Goal: Transaction & Acquisition: Purchase product/service

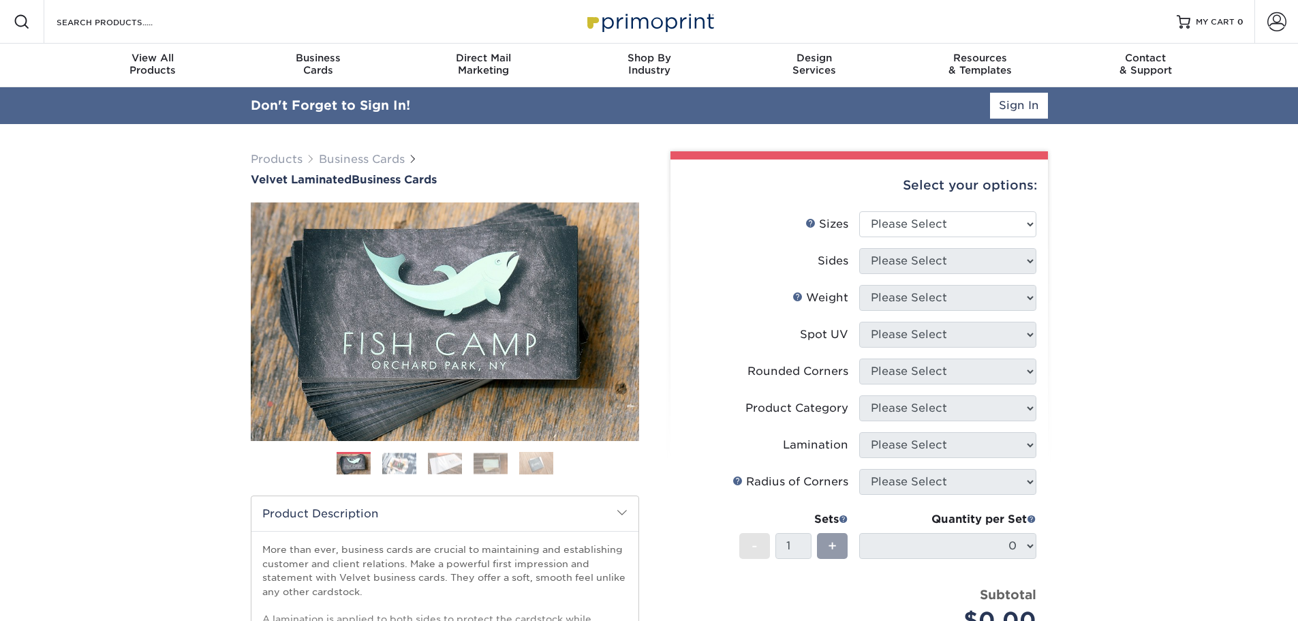
type input "[EMAIL_ADDRESS][DOMAIN_NAME]"
drag, startPoint x: 1175, startPoint y: 319, endPoint x: 1094, endPoint y: 258, distance: 101.7
click at [1171, 315] on div "Products Business Cards Velvet Laminated Business Cards Previous Next" at bounding box center [649, 488] width 1298 height 728
click at [1026, 106] on link "Sign In" at bounding box center [1019, 106] width 58 height 26
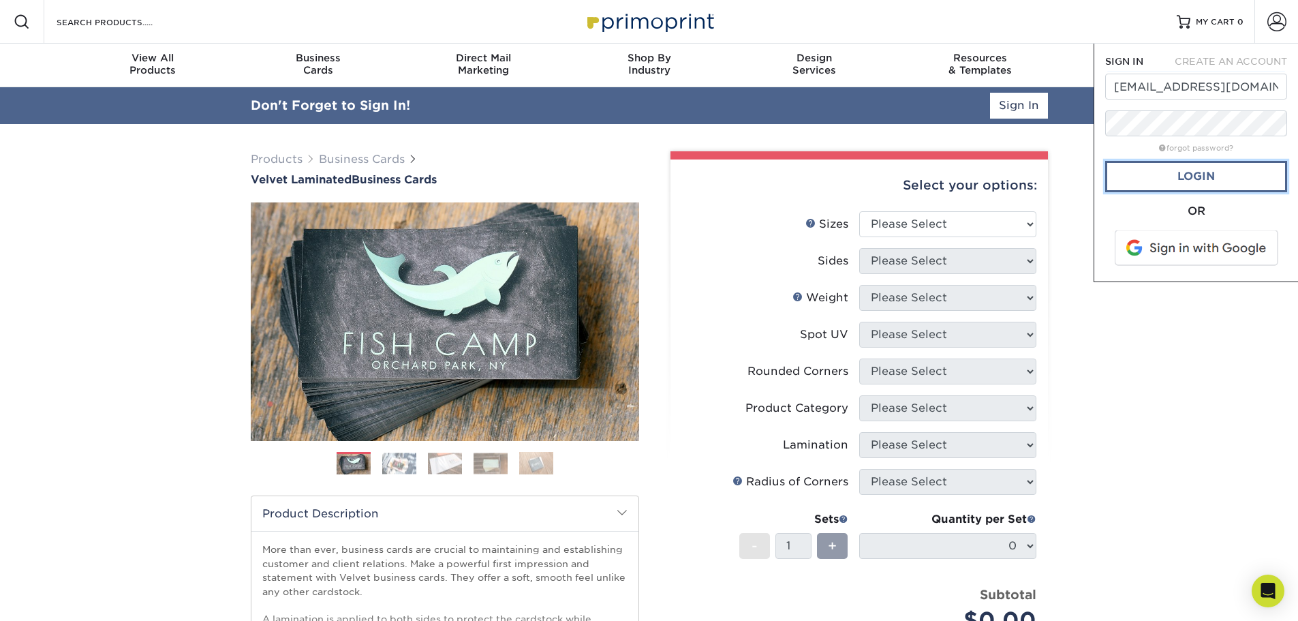
click at [1160, 179] on link "Login" at bounding box center [1196, 176] width 182 height 31
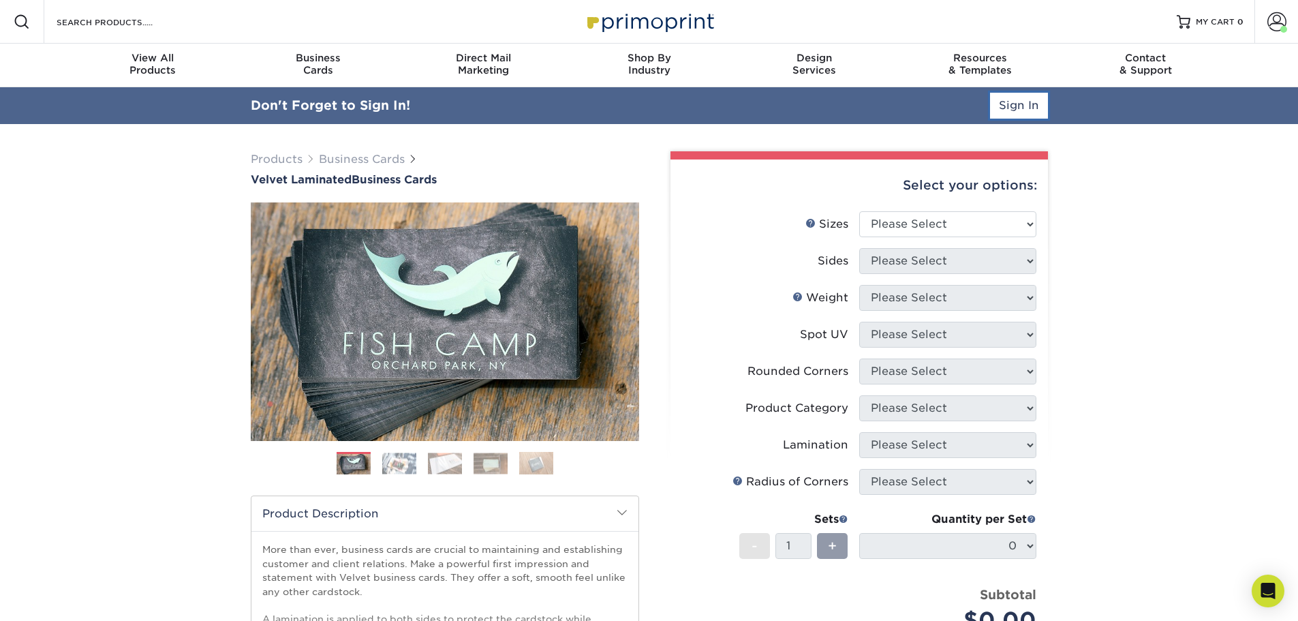
click at [1032, 107] on link "Sign In" at bounding box center [1019, 106] width 58 height 26
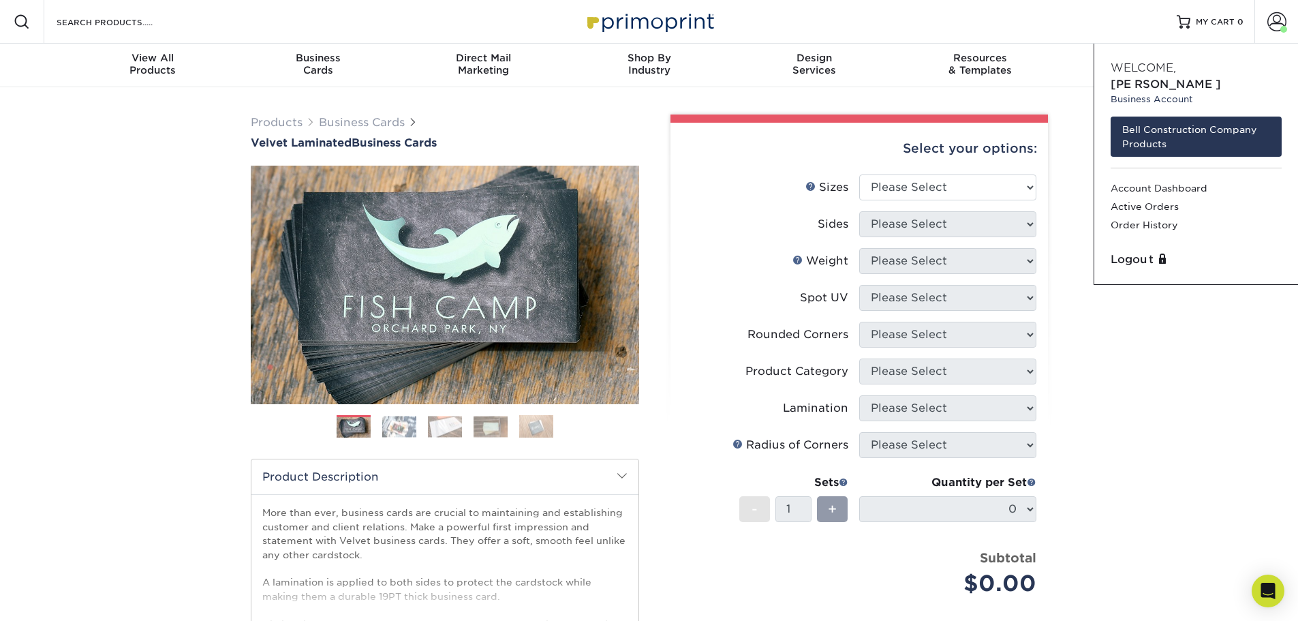
click at [1065, 114] on div "Products Business Cards Velvet Laminated Business Cards Previous Next" at bounding box center [649, 451] width 1298 height 728
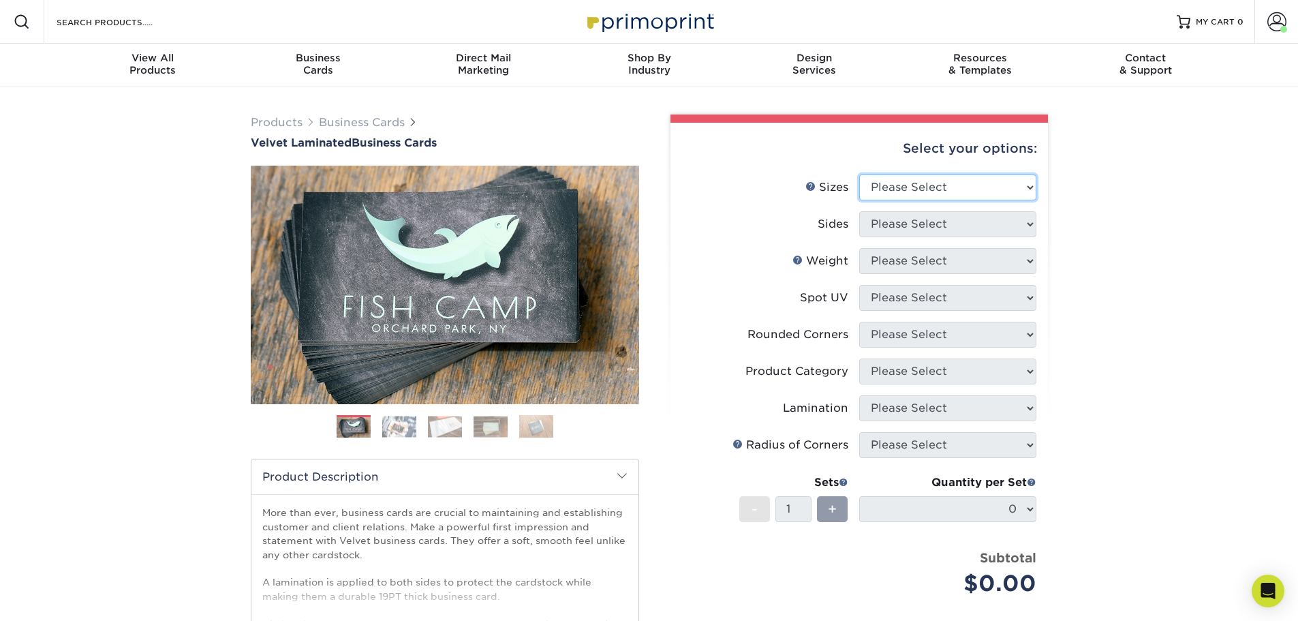
click at [1015, 185] on select "Please Select 1.5" x 3.5" - Mini 1.75" x 3.5" - Mini 2" x 2" - Square 2" x 3" -…" at bounding box center [947, 187] width 177 height 26
select select "2.00x3.50"
click at [859, 174] on select "Please Select 1.5" x 3.5" - Mini 1.75" x 3.5" - Mini 2" x 2" - Square 2" x 3" -…" at bounding box center [947, 187] width 177 height 26
click at [957, 219] on select "Please Select Print Both Sides Print Front Only" at bounding box center [947, 224] width 177 height 26
select select "13abbda7-1d64-4f25-8bb2-c179b224825d"
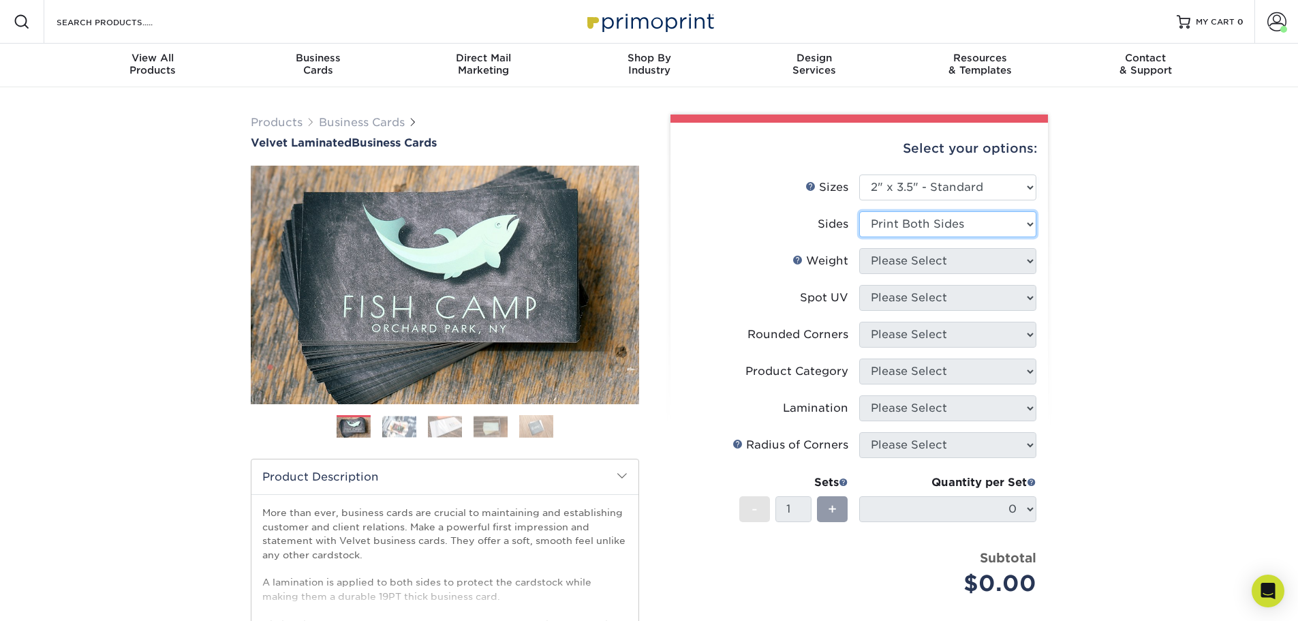
click at [859, 211] on select "Please Select Print Both Sides Print Front Only" at bounding box center [947, 224] width 177 height 26
click at [953, 262] on select "Please Select 16PT" at bounding box center [947, 261] width 177 height 26
select select "16PT"
click at [859, 248] on select "Please Select 16PT" at bounding box center [947, 261] width 177 height 26
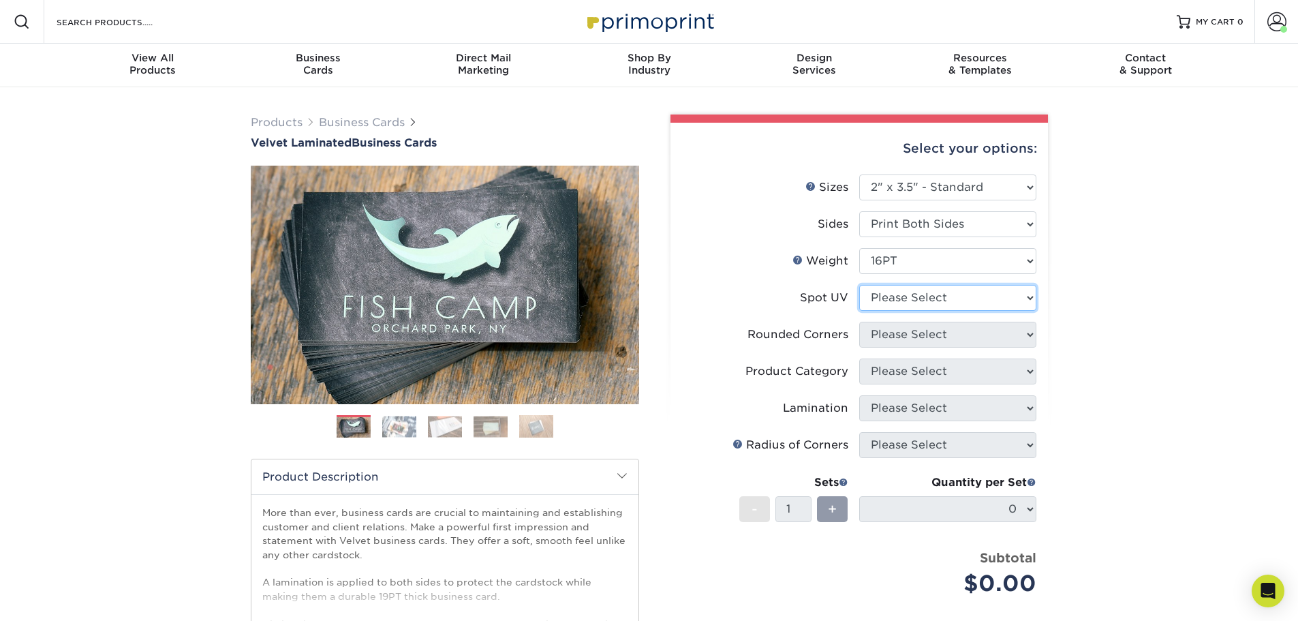
click at [946, 299] on select "Please Select No Spot UV Front and Back (Both Sides) Front Only Back Only" at bounding box center [947, 298] width 177 height 26
select select "3"
click at [859, 285] on select "Please Select No Spot UV Front and Back (Both Sides) Front Only Back Only" at bounding box center [947, 298] width 177 height 26
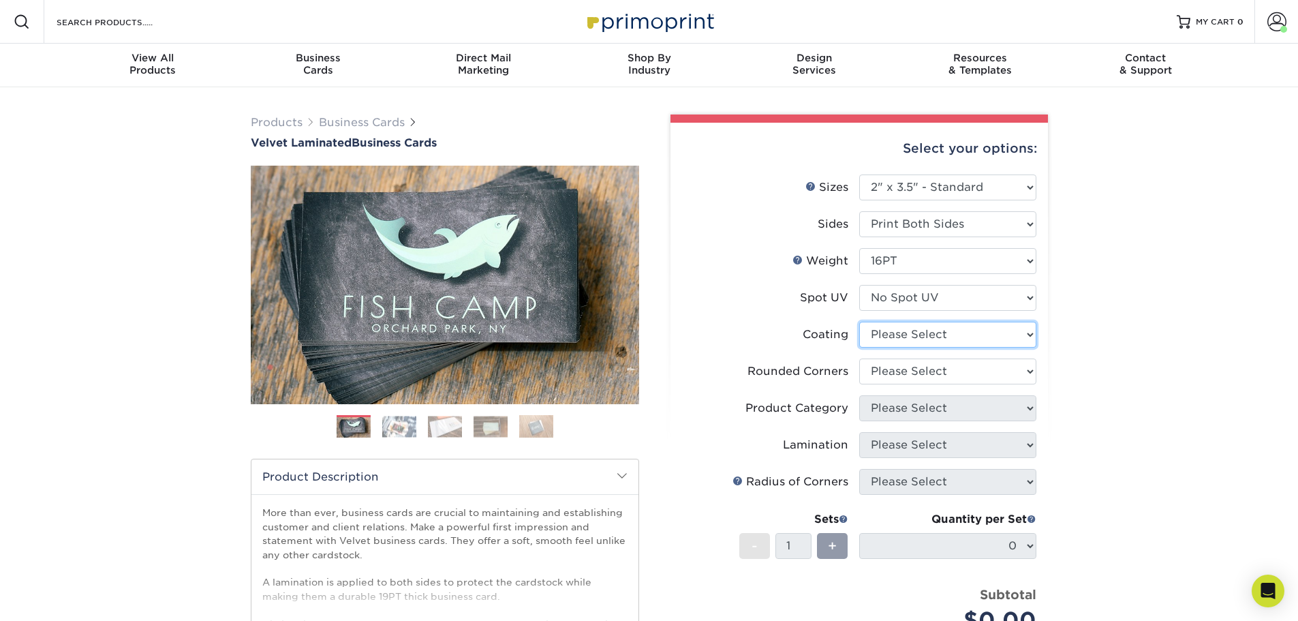
click at [956, 339] on select at bounding box center [947, 335] width 177 height 26
select select "3e7618de-abca-4bda-9f97-8b9129e913d8"
click at [859, 322] on select at bounding box center [947, 335] width 177 height 26
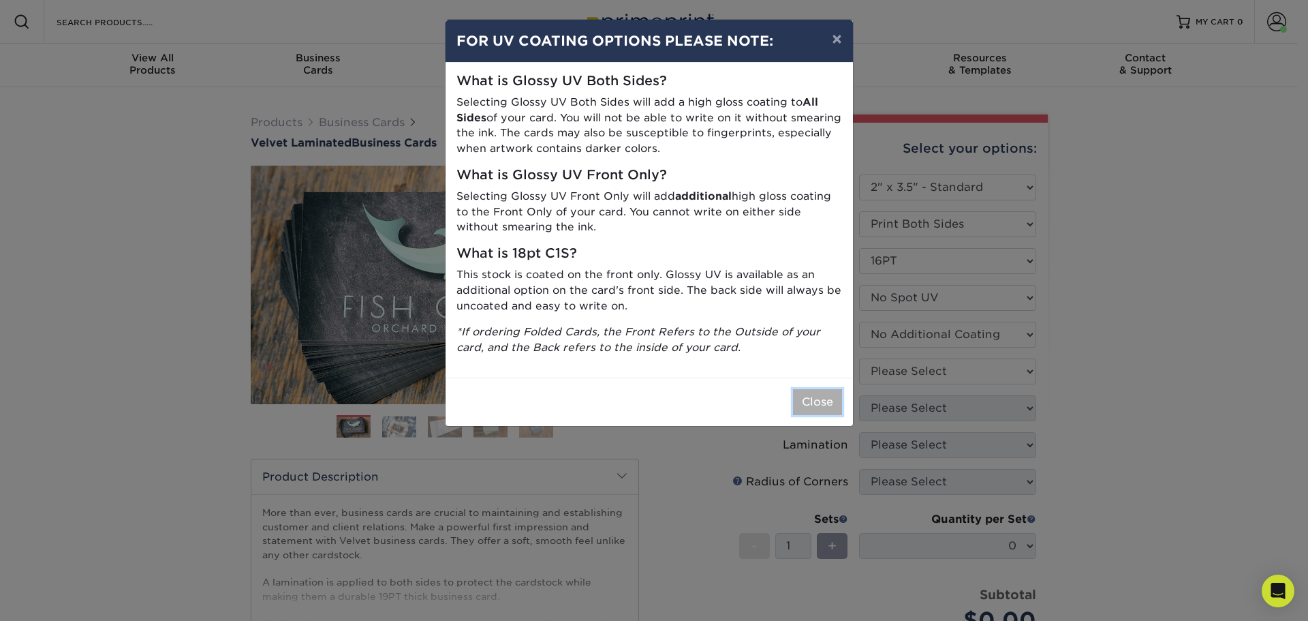
click at [818, 396] on button "Close" at bounding box center [817, 402] width 49 height 26
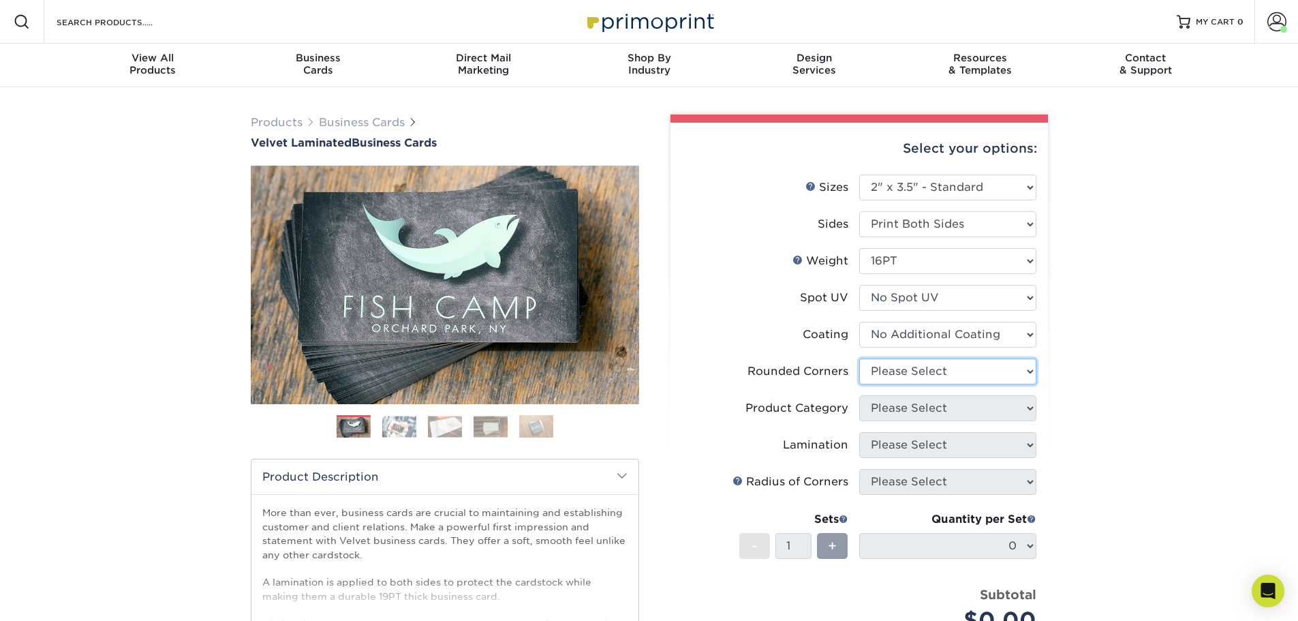
click at [901, 371] on select "Please Select Yes - Round 2 Corners Yes - Round 4 Corners No" at bounding box center [947, 371] width 177 height 26
select select "0"
click at [859, 358] on select "Please Select Yes - Round 2 Corners Yes - Round 4 Corners No" at bounding box center [947, 371] width 177 height 26
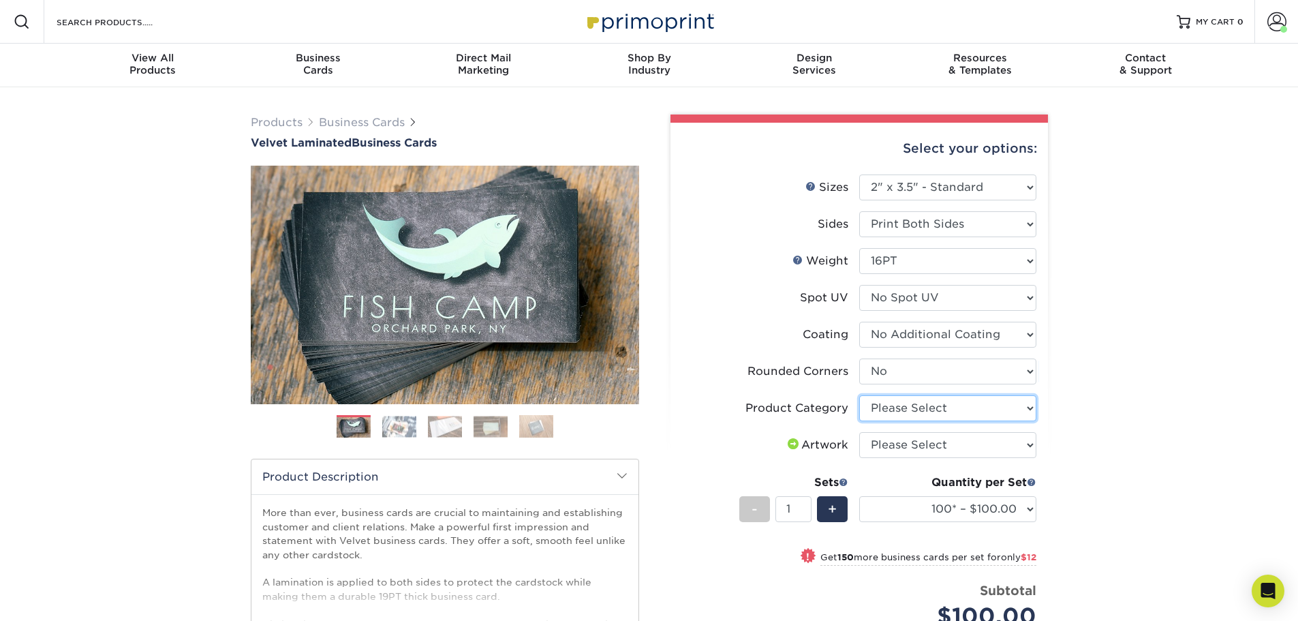
click at [1029, 407] on select "Please Select Business Cards" at bounding box center [947, 408] width 177 height 26
select select "3b5148f1-0588-4f88-a218-97bcfdce65c1"
click at [859, 395] on select "Please Select Business Cards" at bounding box center [947, 408] width 177 height 26
click at [989, 451] on select "Please Select I will upload files I need a design - $100" at bounding box center [947, 445] width 177 height 26
select select "upload"
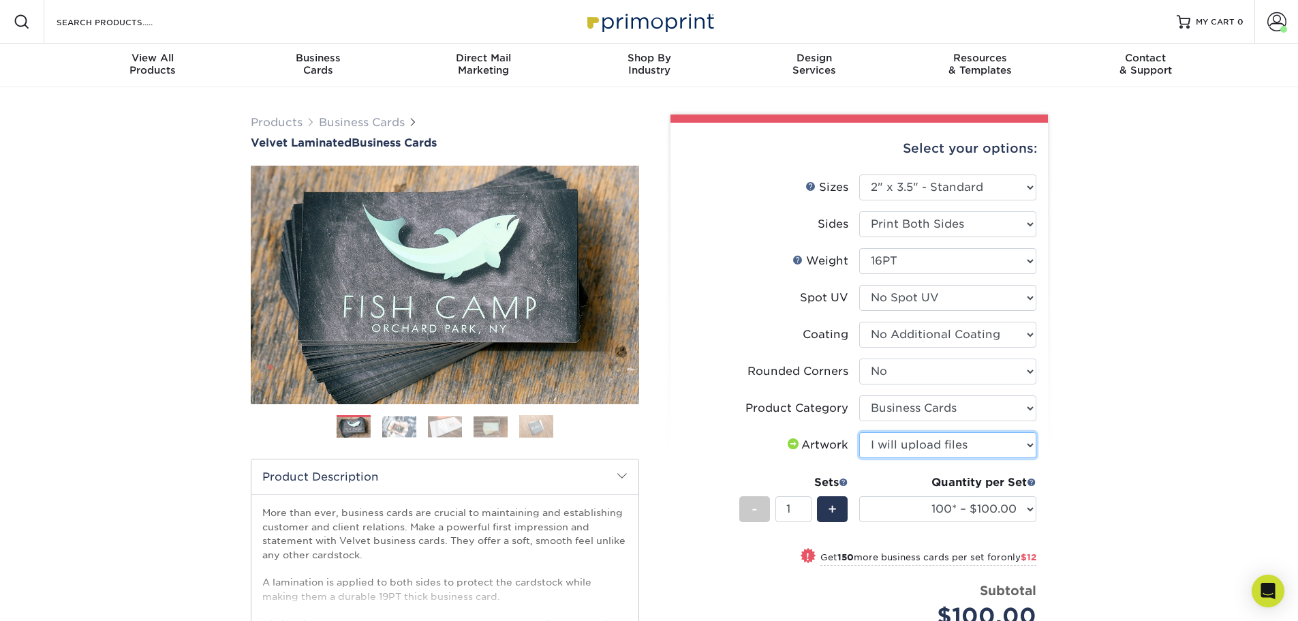
click at [859, 432] on select "Please Select I will upload files I need a design - $100" at bounding box center [947, 445] width 177 height 26
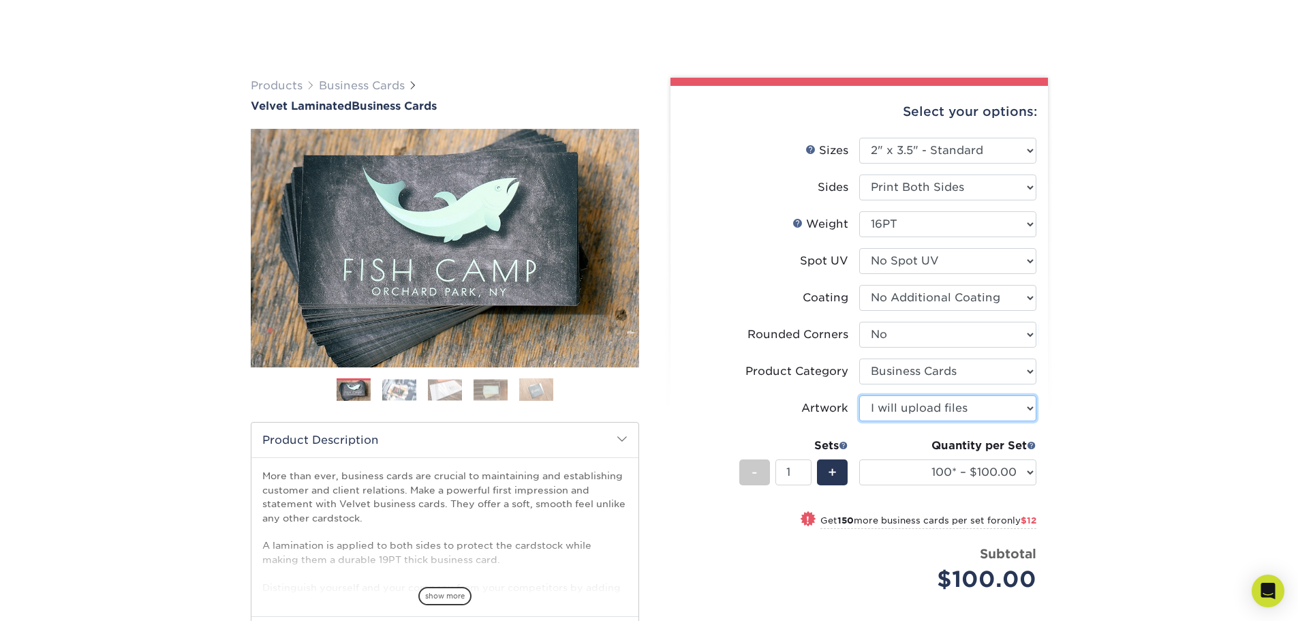
scroll to position [204, 0]
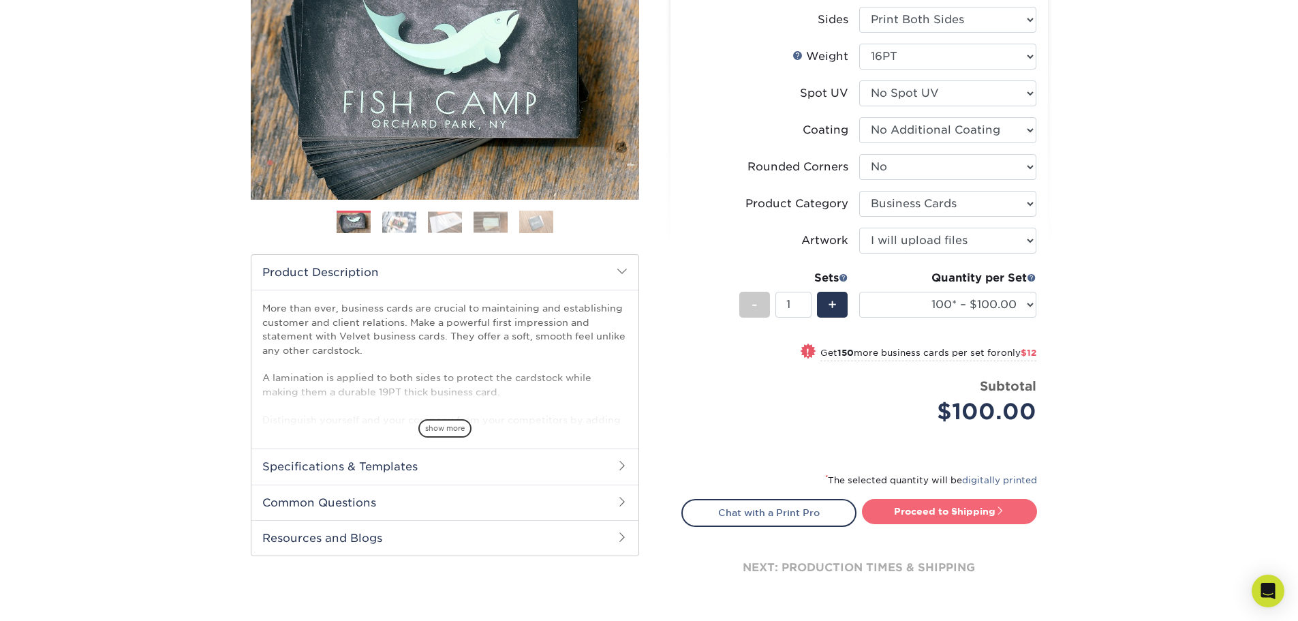
click at [990, 510] on link "Proceed to Shipping" at bounding box center [949, 511] width 175 height 25
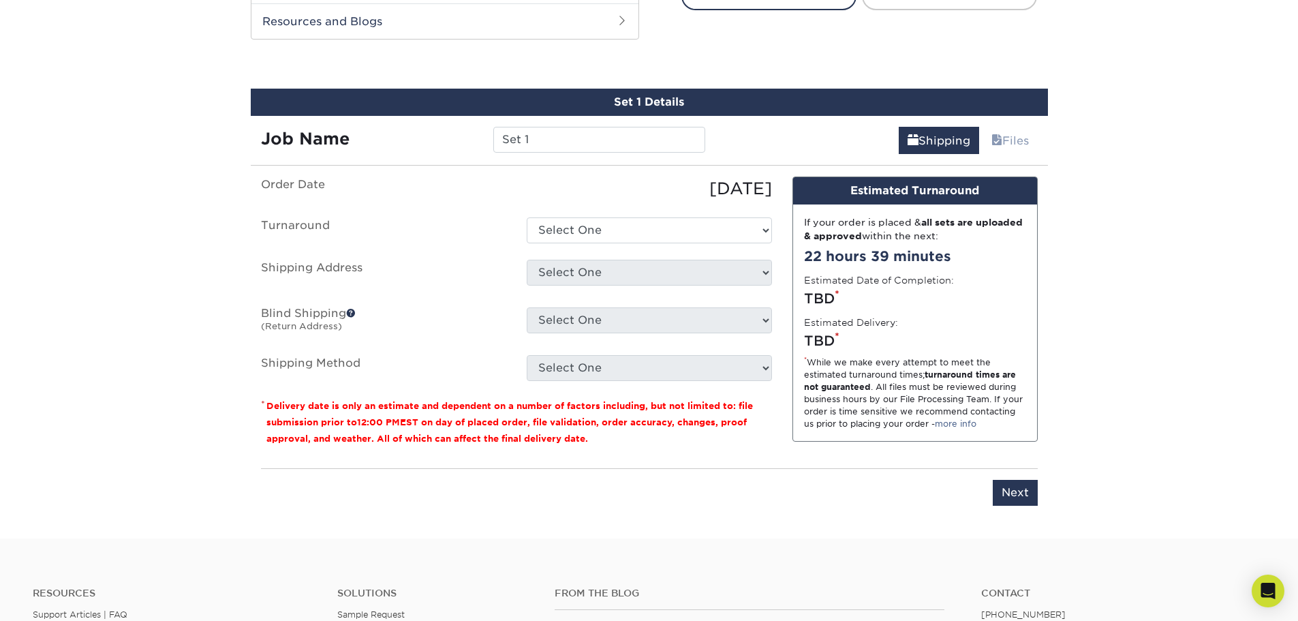
scroll to position [741, 0]
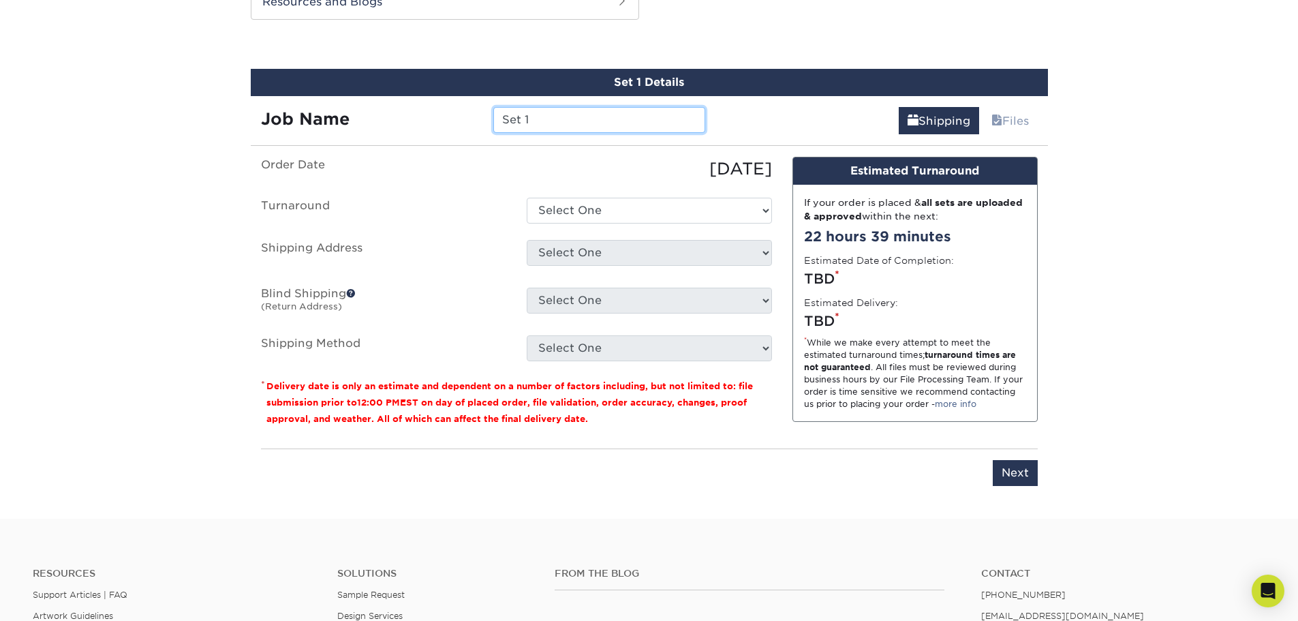
drag, startPoint x: 478, startPoint y: 124, endPoint x: 430, endPoint y: 118, distance: 48.8
click at [431, 118] on div "Job Name Set 1" at bounding box center [483, 120] width 465 height 26
type input "[PERSON_NAME]"
click at [583, 217] on select "Select One 2-4 Business Days 2 Day Next Business Day" at bounding box center [649, 211] width 245 height 26
select select "2ada4704-3e6d-433a-a581-722d89888c56"
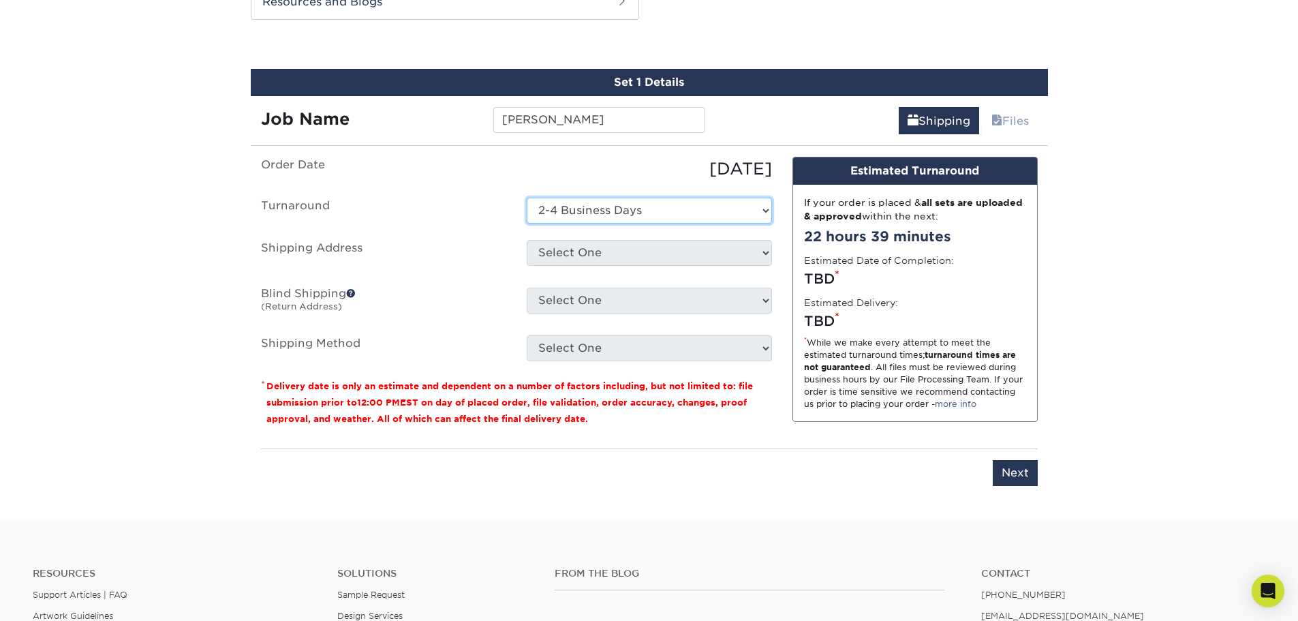
click at [527, 198] on select "Select One 2-4 Business Days 2 Day Next Business Day" at bounding box center [649, 211] width 245 height 26
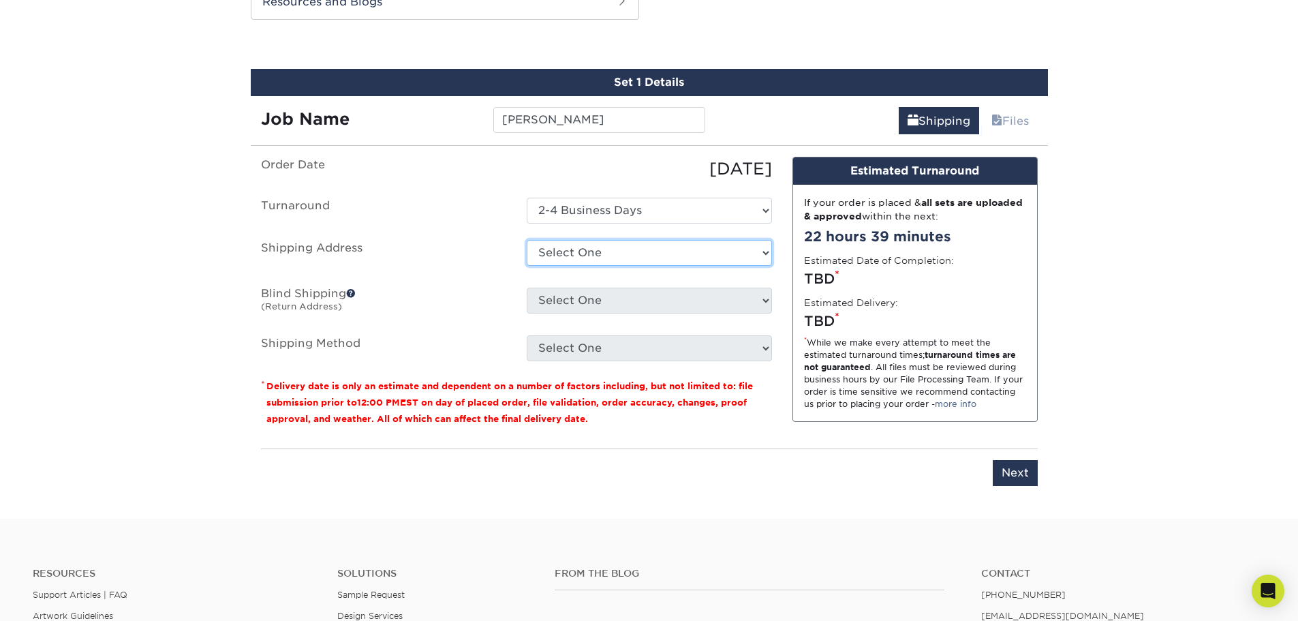
click at [580, 256] on select "Select One 1000 HEALTH PARK DR, BRENTWOOD, TN 1000 HEALTH PARK DR, BRENTWOOD, T…" at bounding box center [649, 253] width 245 height 26
select select "271482"
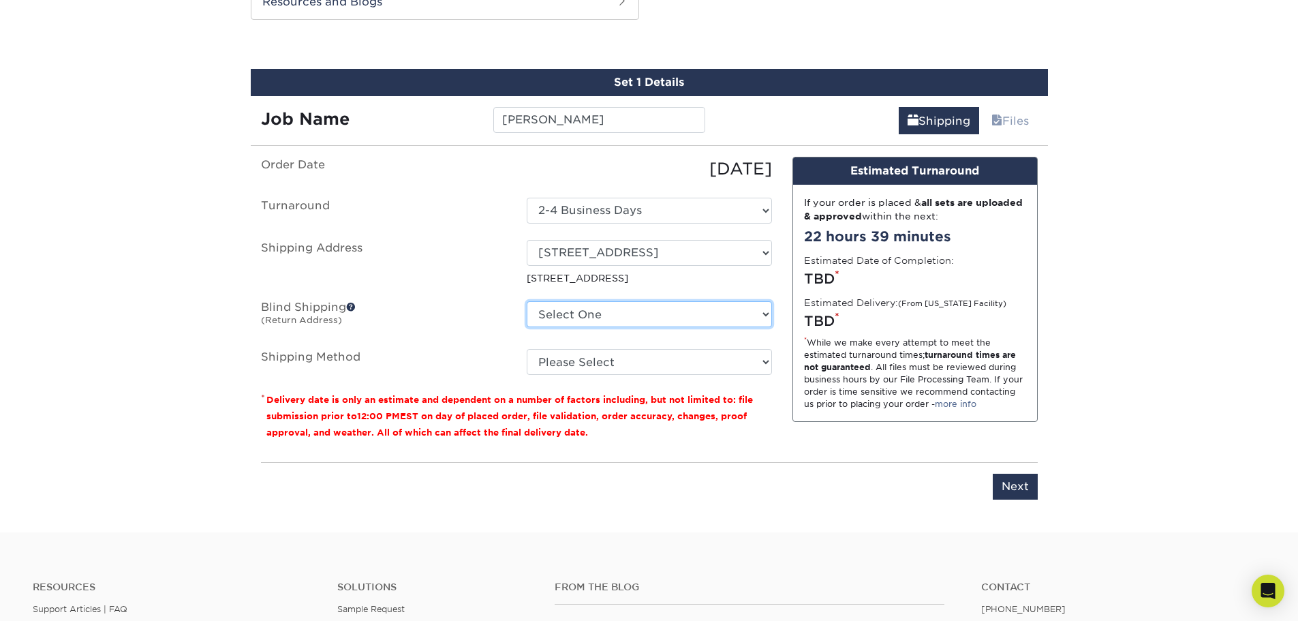
click at [685, 314] on select "Select One 1000 HEALTH PARK DR, BRENTWOOD, TN 1000 HEALTH PARK DR, BRENTWOOD, T…" at bounding box center [649, 314] width 245 height 26
click at [423, 331] on label "Blind Shipping (Return Address)" at bounding box center [384, 316] width 266 height 31
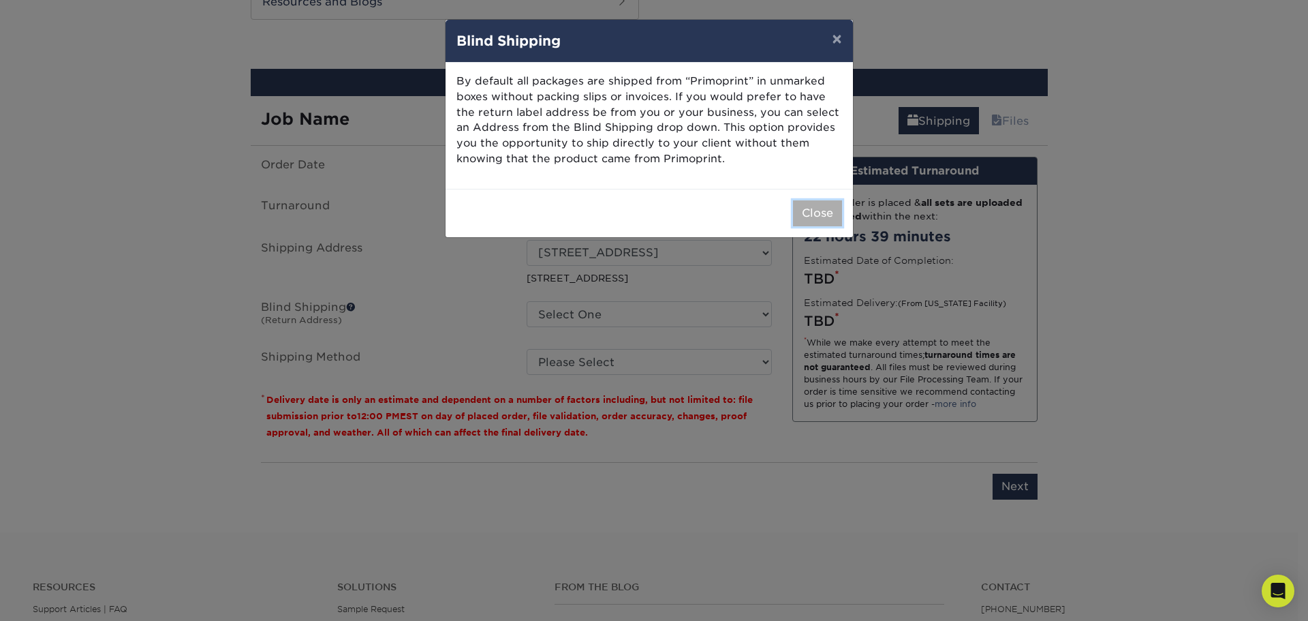
click at [816, 219] on button "Close" at bounding box center [817, 213] width 49 height 26
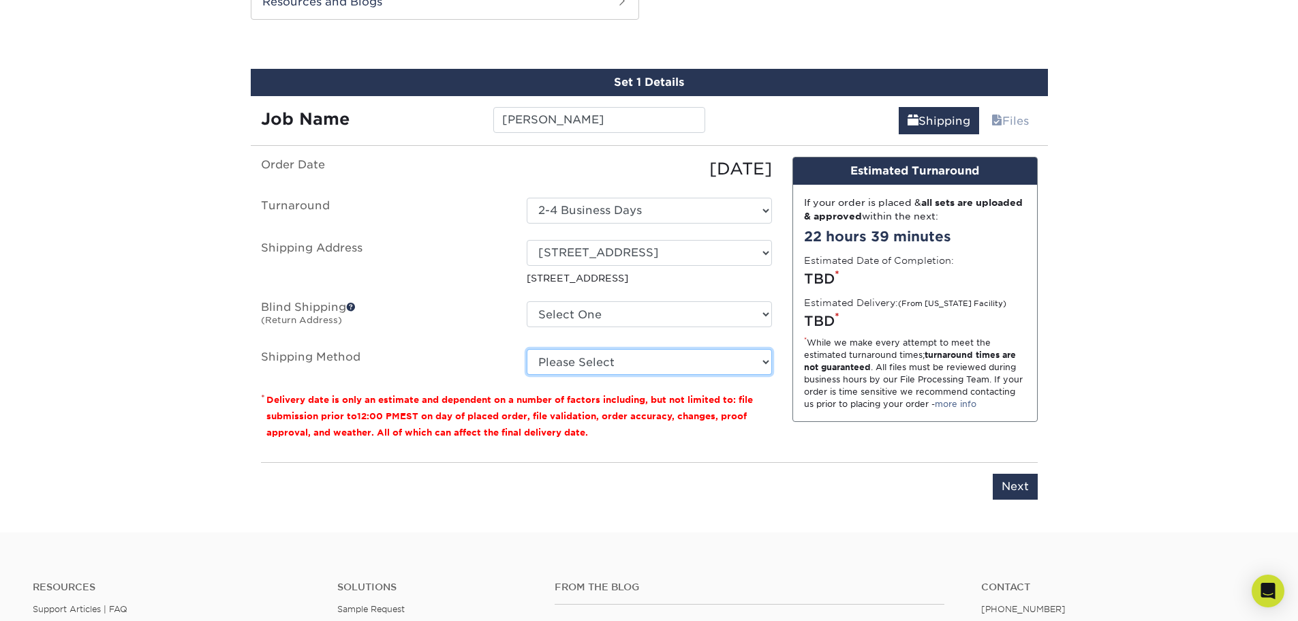
click at [645, 360] on select "Please Select Ground Shipping (+$7.84) 3 Day Shipping Service (+$15.34) 2 Day A…" at bounding box center [649, 362] width 245 height 26
select select "03"
click at [527, 349] on select "Please Select Ground Shipping (+$7.84) 3 Day Shipping Service (+$15.34) 2 Day A…" at bounding box center [649, 362] width 245 height 26
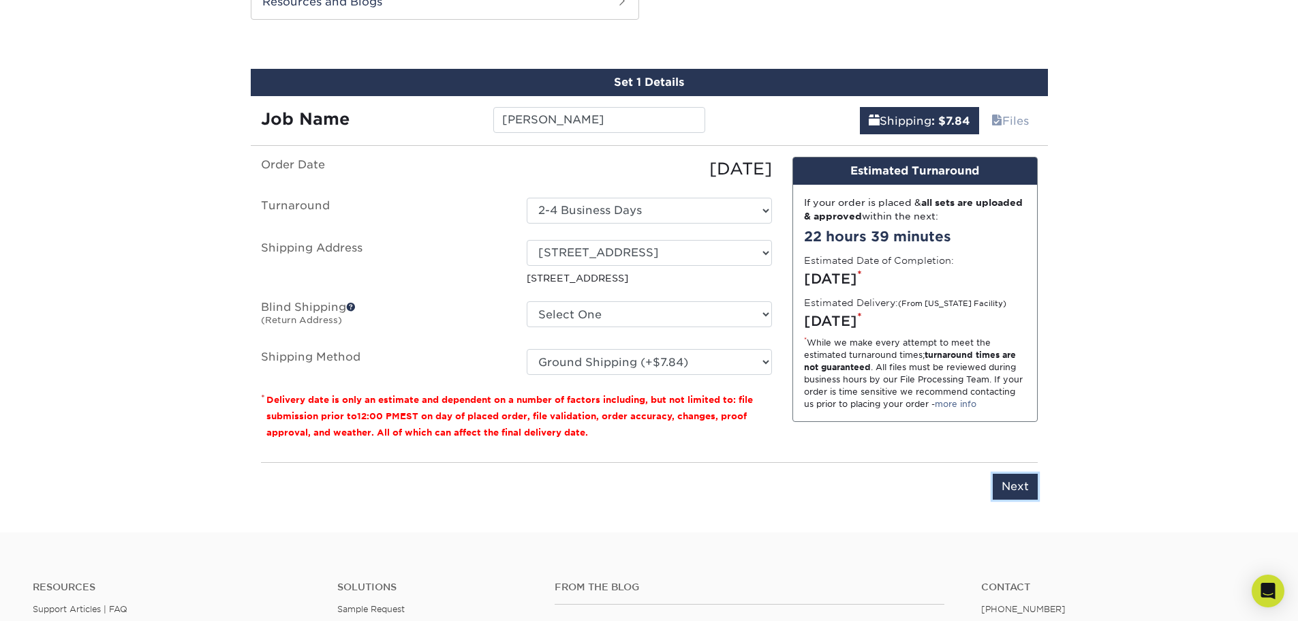
click at [1014, 486] on input "Next" at bounding box center [1015, 487] width 45 height 26
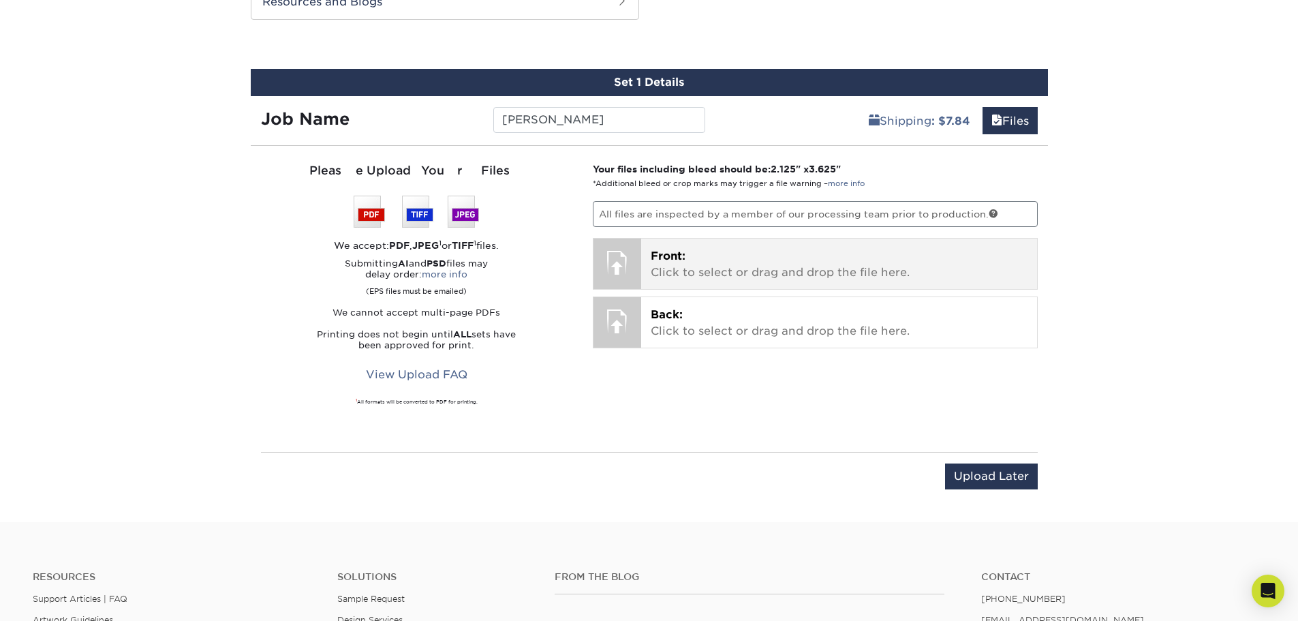
click at [756, 253] on p "Front: Click to select or drag and drop the file here." at bounding box center [839, 264] width 377 height 33
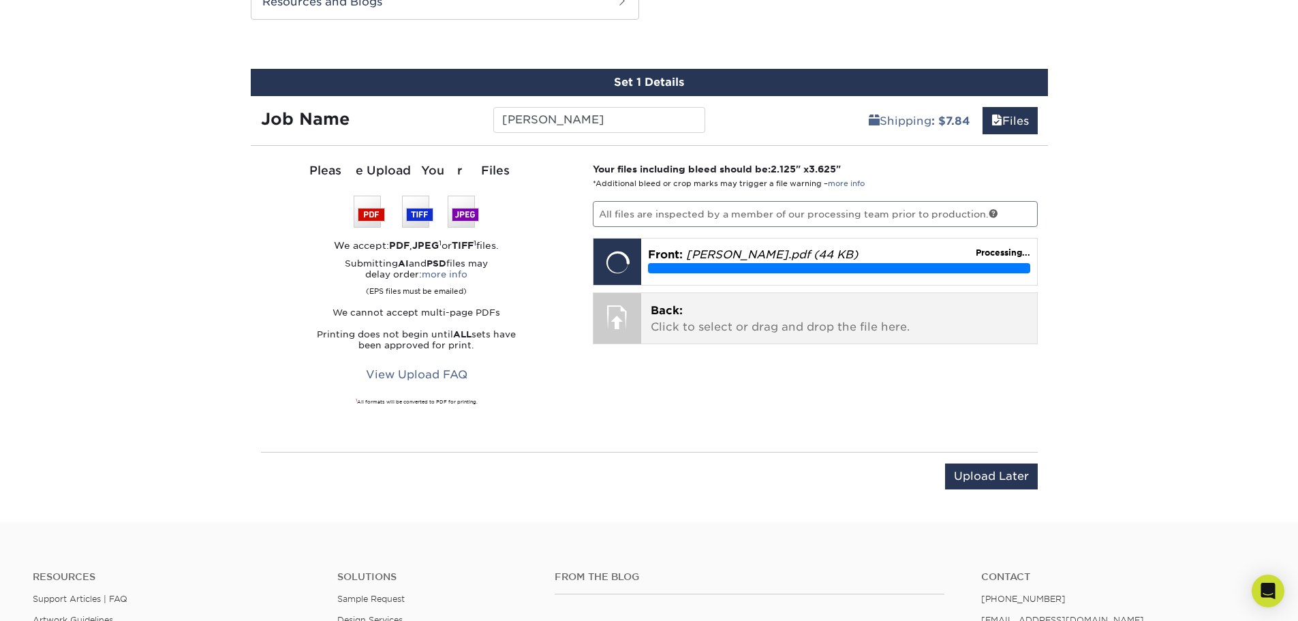
click at [722, 320] on p "Back: Click to select or drag and drop the file here." at bounding box center [839, 319] width 377 height 33
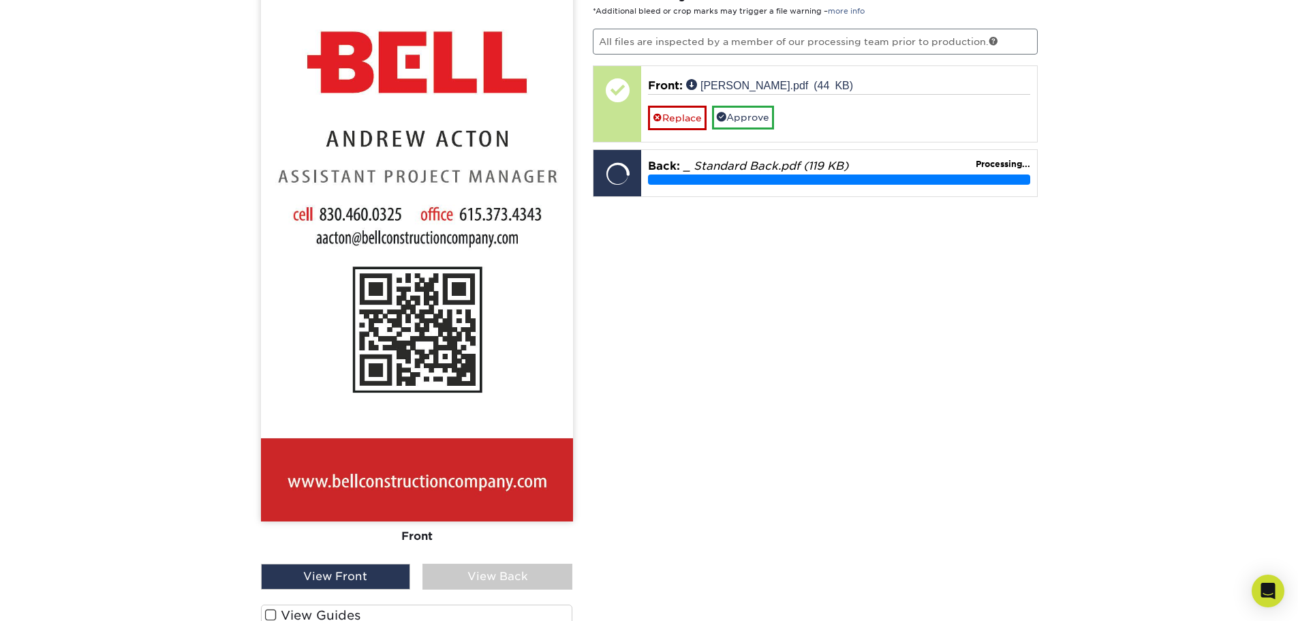
scroll to position [945, 0]
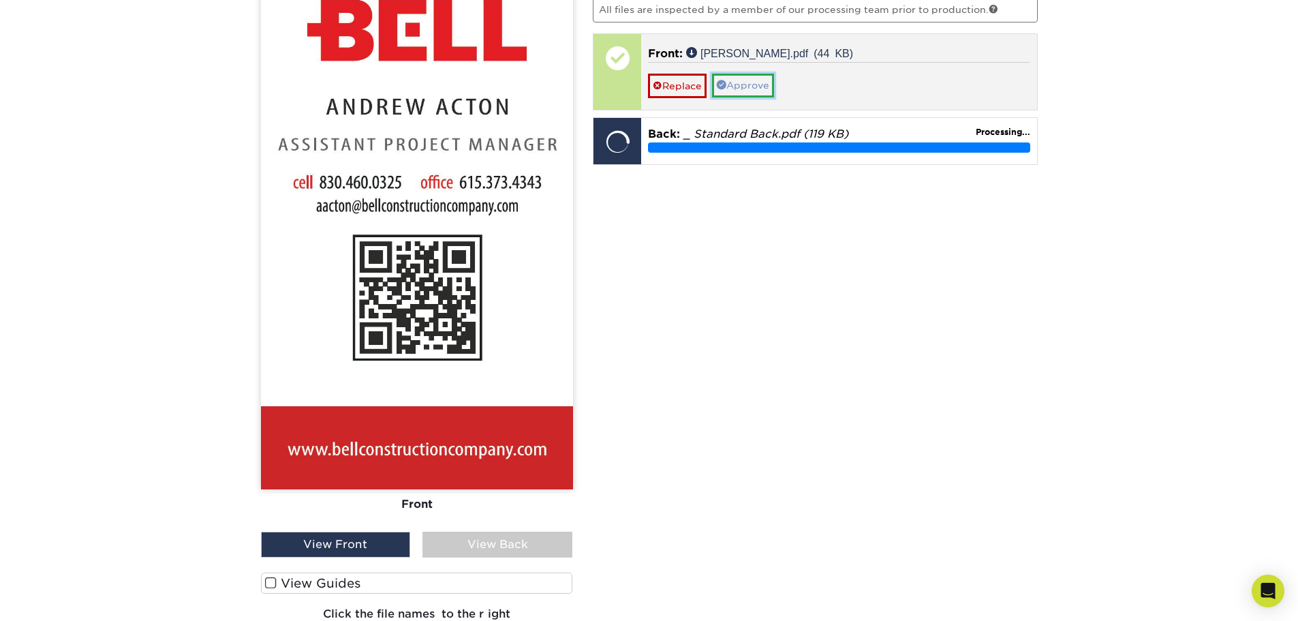
click at [737, 91] on link "Approve" at bounding box center [743, 85] width 62 height 23
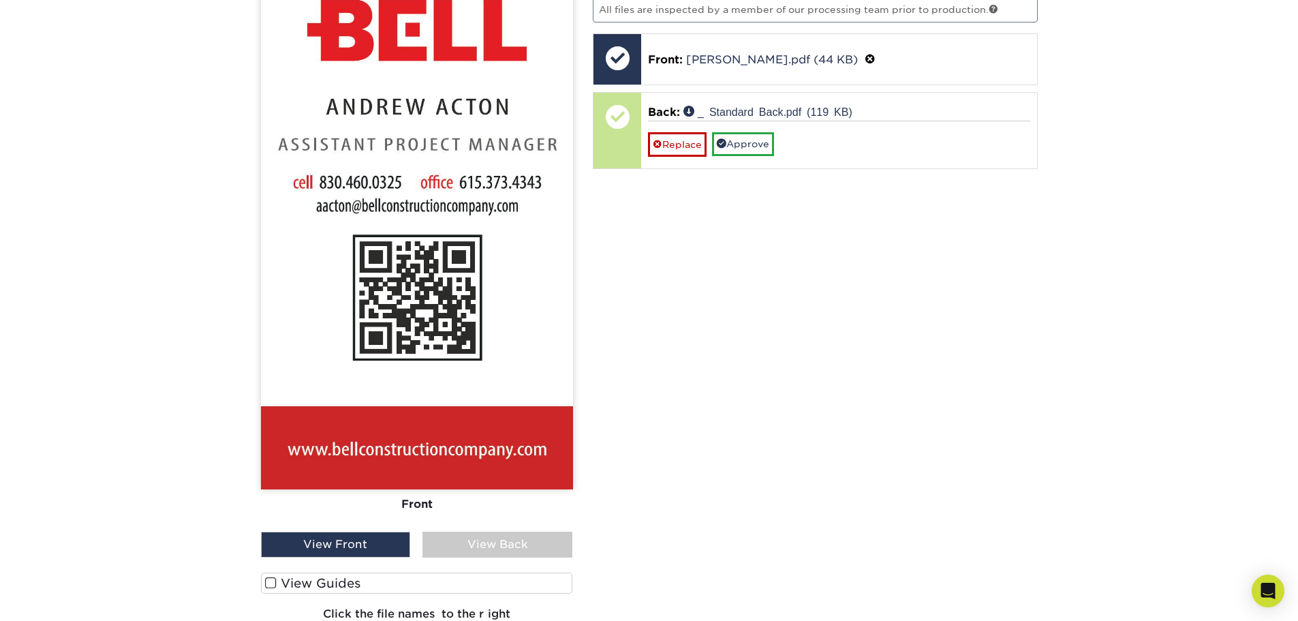
click at [518, 544] on div "View Back" at bounding box center [497, 544] width 150 height 26
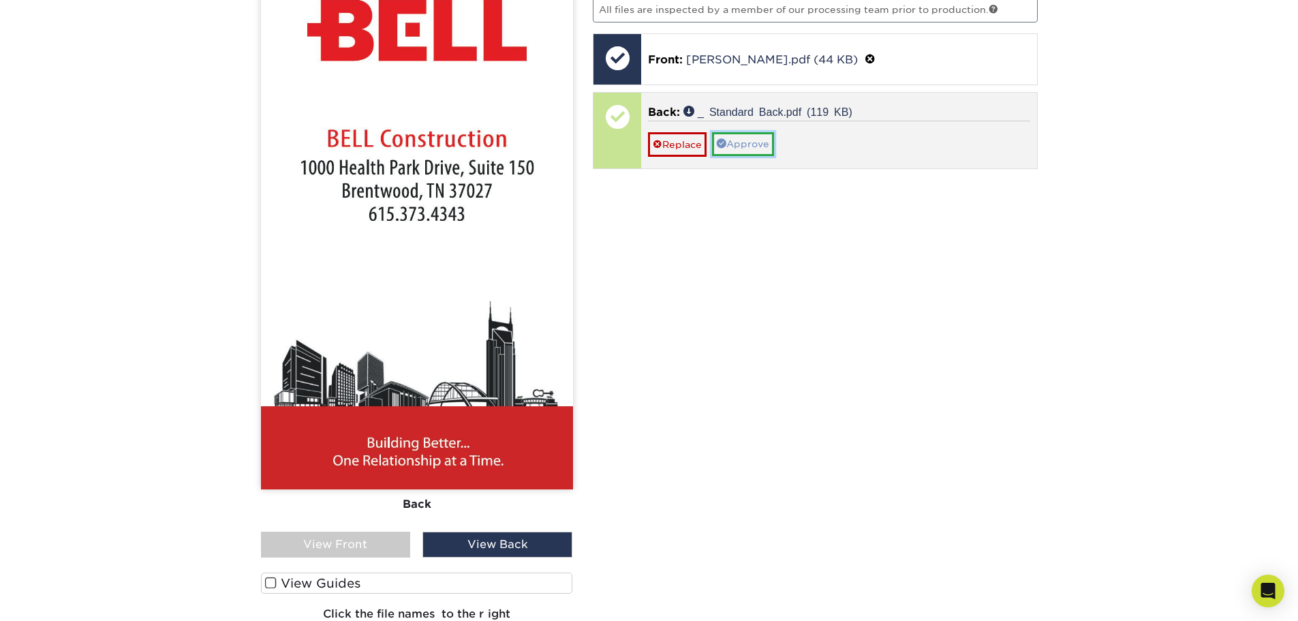
click at [735, 143] on link "Approve" at bounding box center [743, 143] width 62 height 23
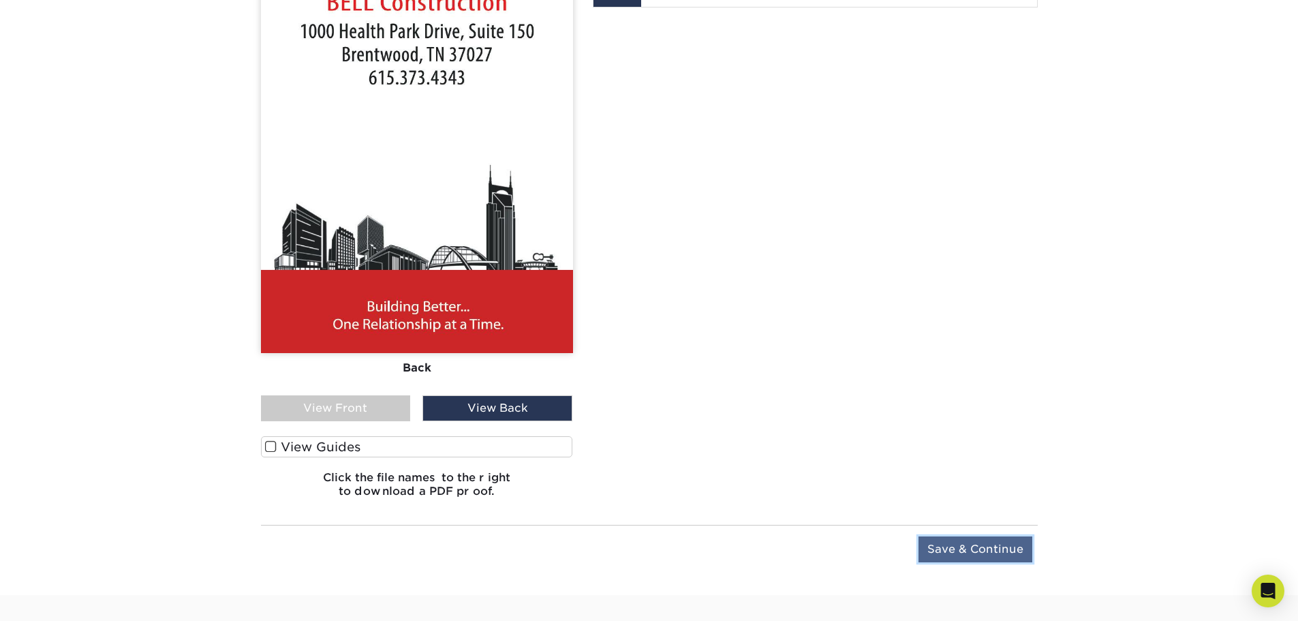
click at [1028, 544] on input "Save & Continue" at bounding box center [975, 549] width 114 height 26
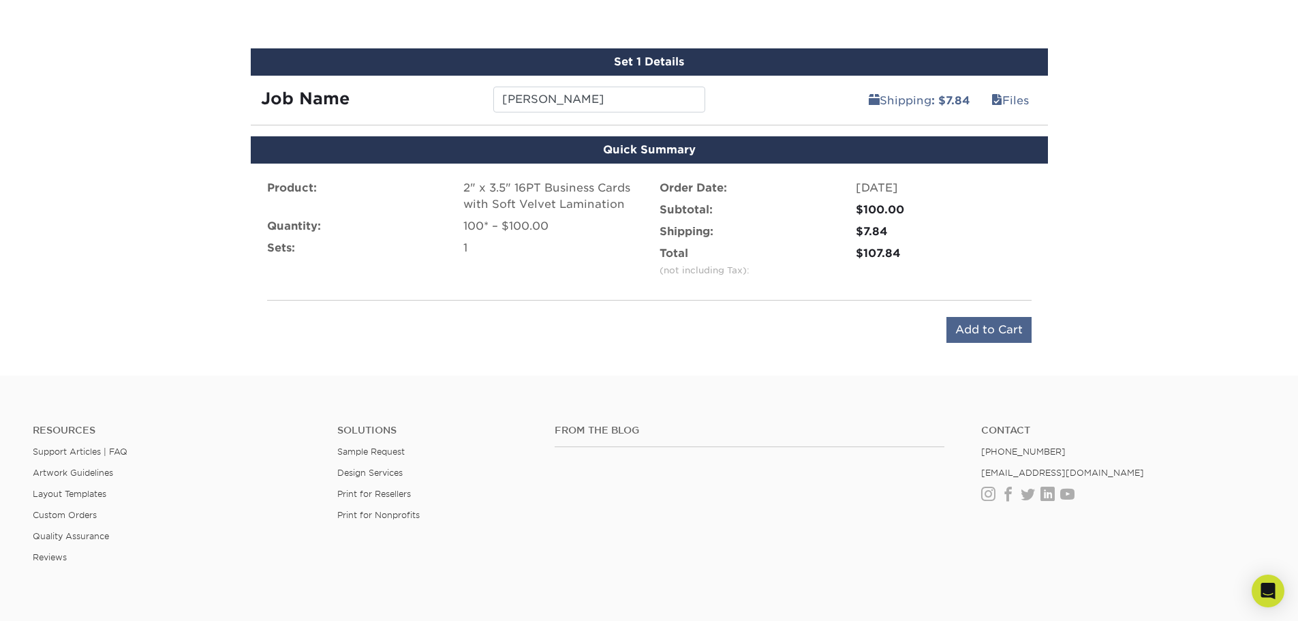
scroll to position [778, 0]
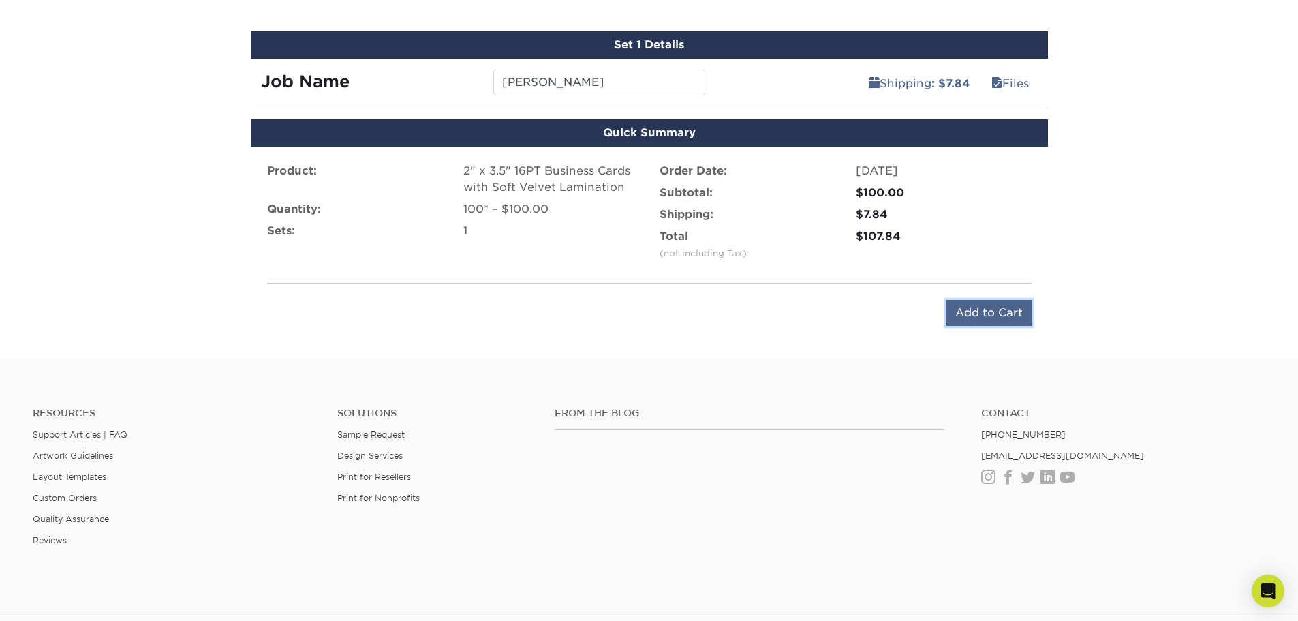
click at [986, 315] on input "Add to Cart" at bounding box center [988, 313] width 85 height 26
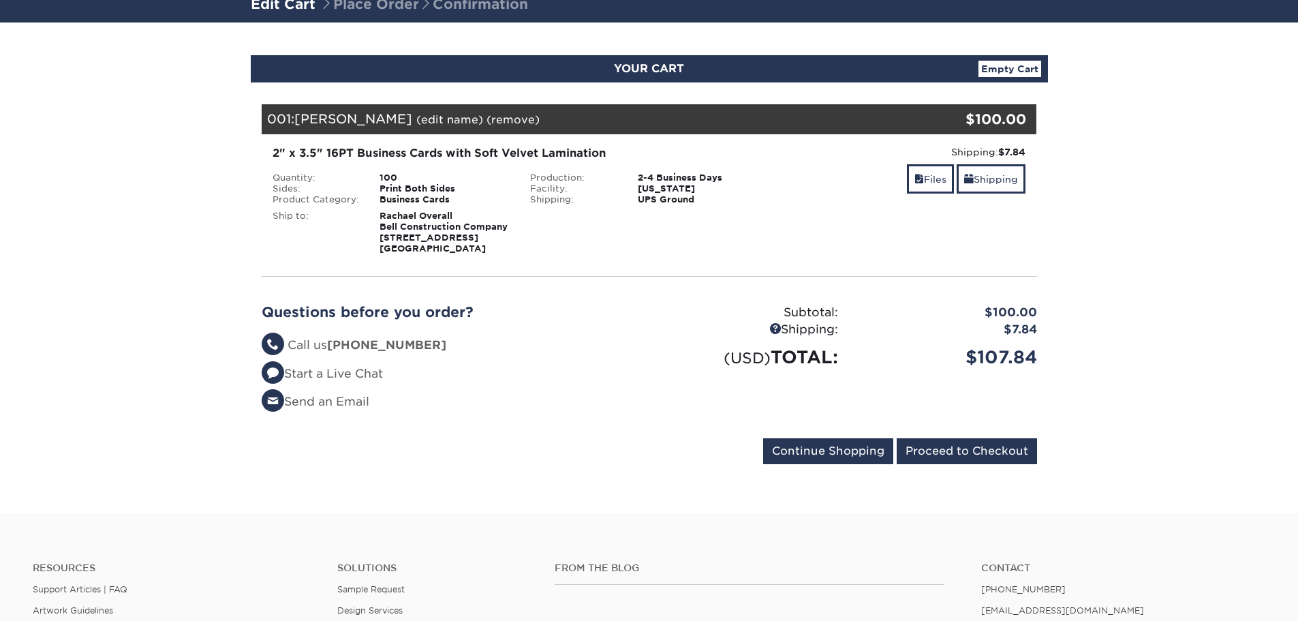
scroll to position [136, 0]
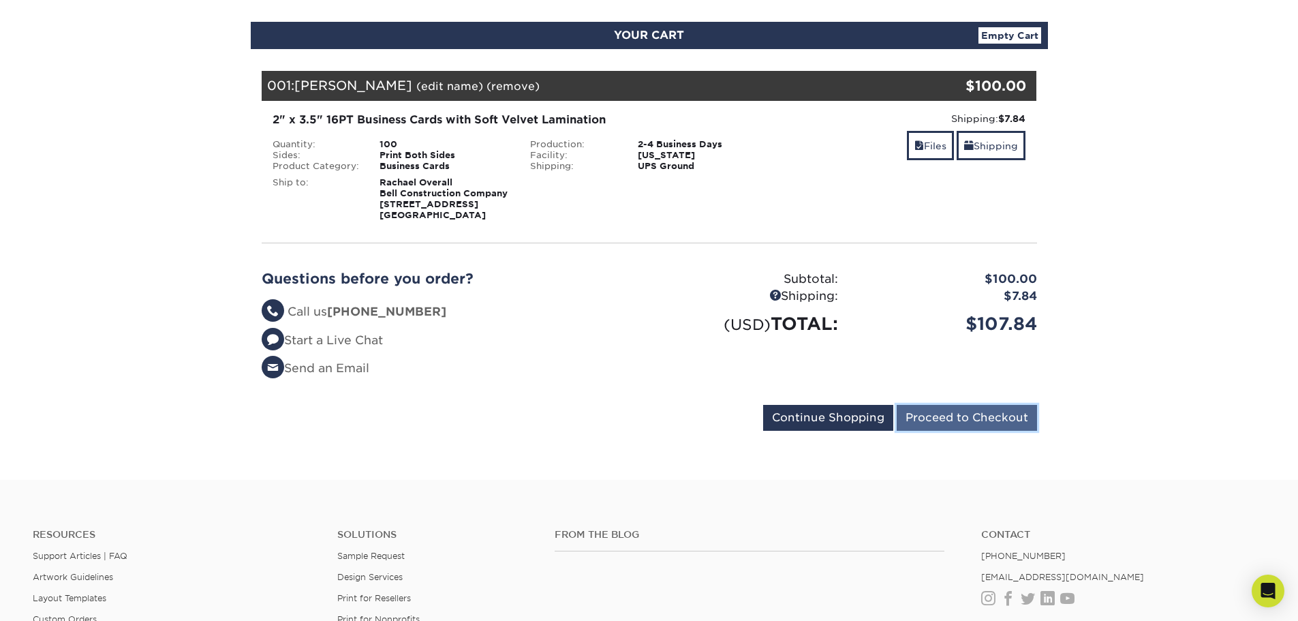
click at [977, 427] on input "Proceed to Checkout" at bounding box center [967, 418] width 140 height 26
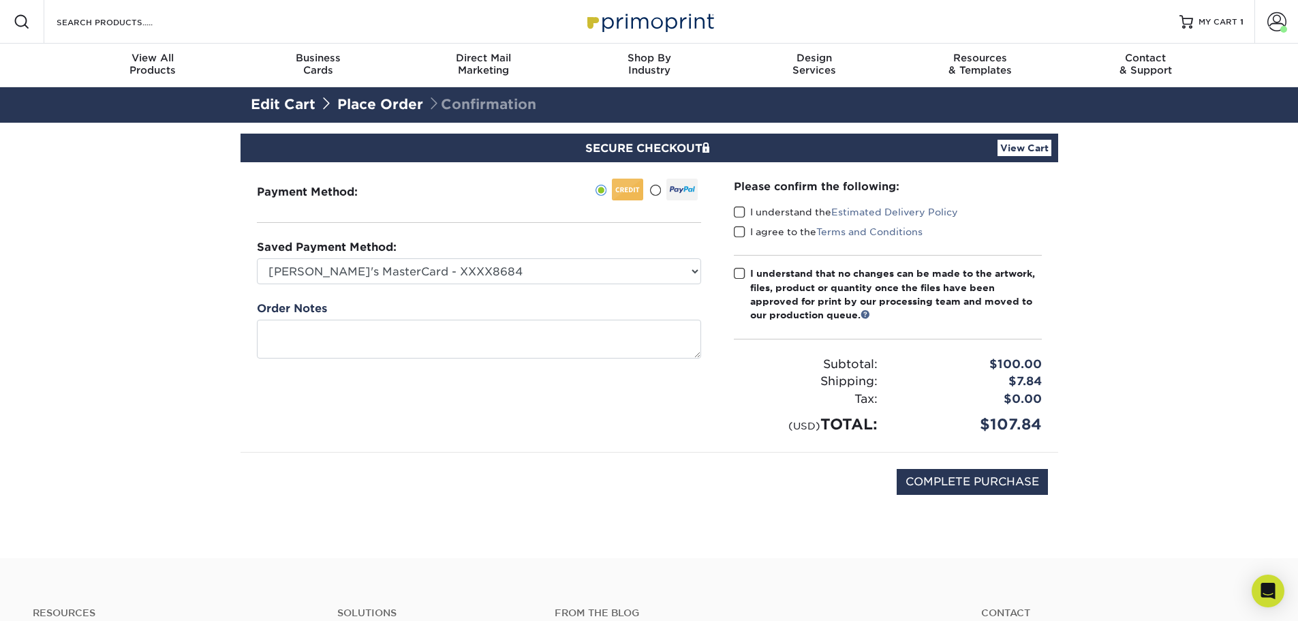
click at [735, 210] on span at bounding box center [740, 212] width 12 height 13
click at [0, 0] on input "I understand the Estimated Delivery Policy" at bounding box center [0, 0] width 0 height 0
click at [739, 236] on span at bounding box center [740, 232] width 12 height 13
click at [0, 0] on input "I agree to the Terms and Conditions" at bounding box center [0, 0] width 0 height 0
click at [743, 275] on span at bounding box center [740, 273] width 12 height 13
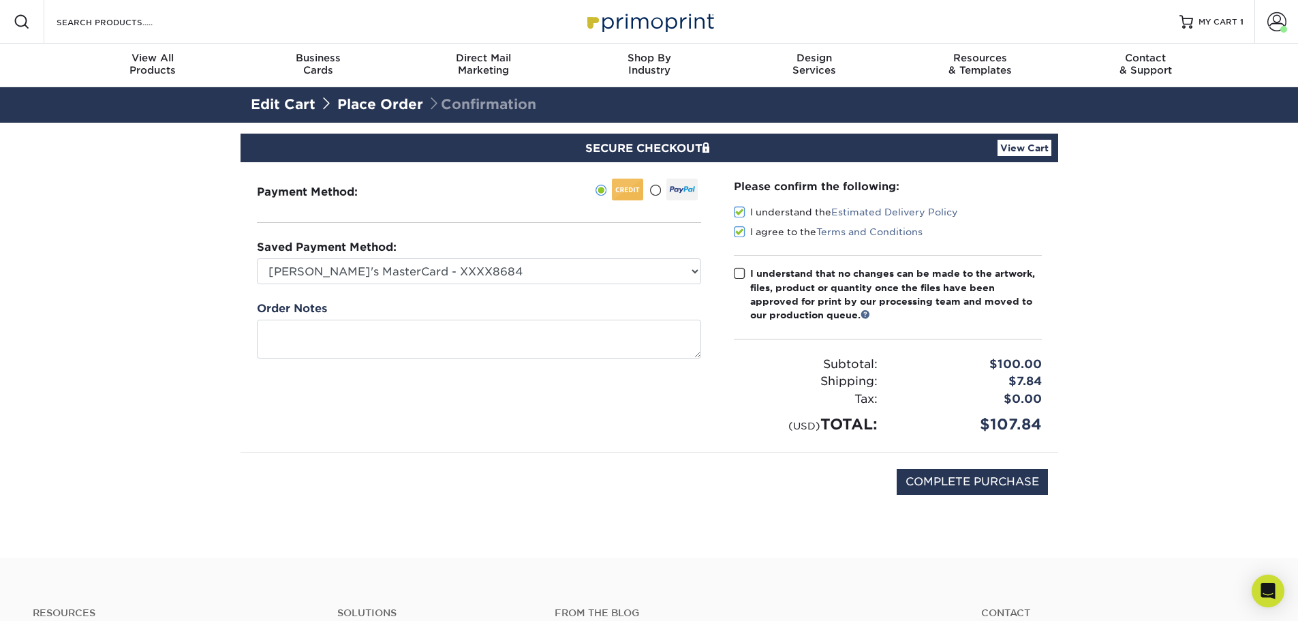
click at [0, 0] on input "I understand that no changes can be made to the artwork, files, product or quan…" at bounding box center [0, 0] width 0 height 0
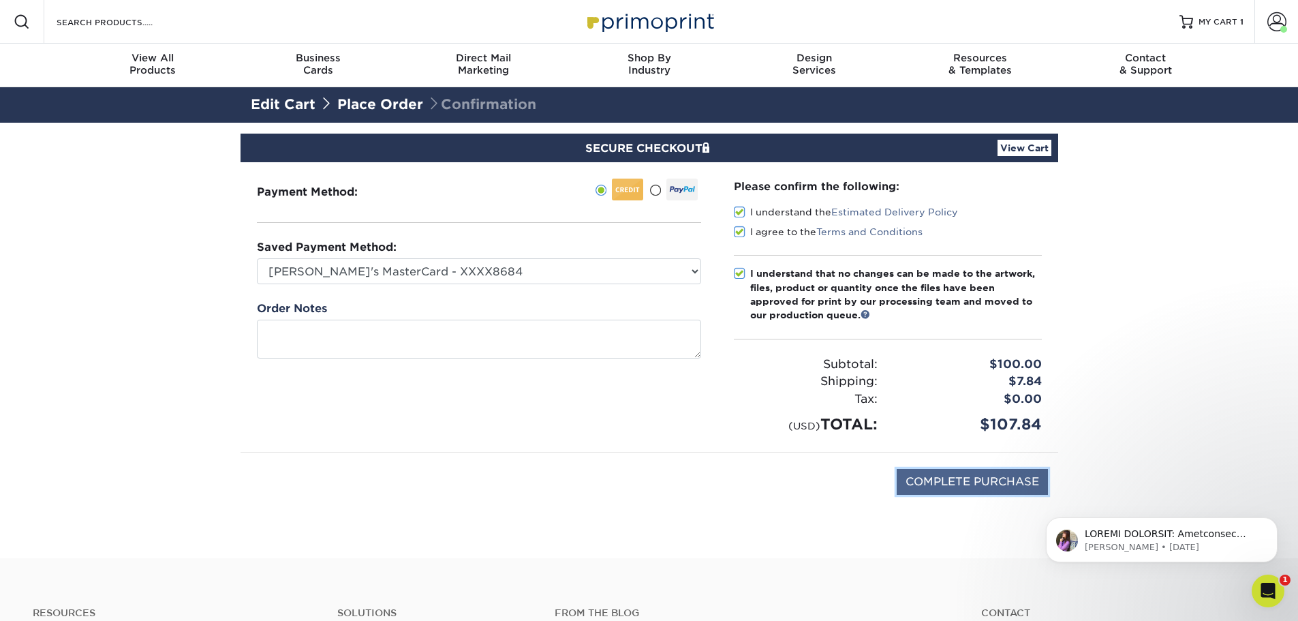
click at [981, 483] on input "COMPLETE PURCHASE" at bounding box center [972, 482] width 151 height 26
type input "PROCESSING, PLEASE WAIT..."
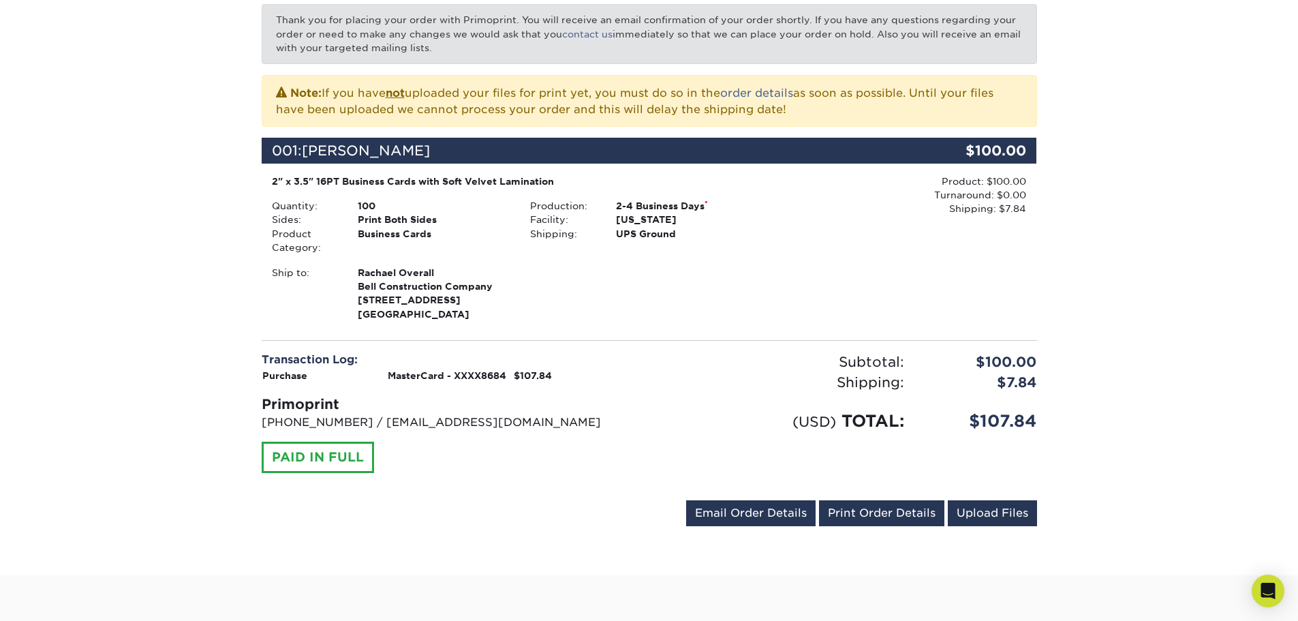
scroll to position [273, 0]
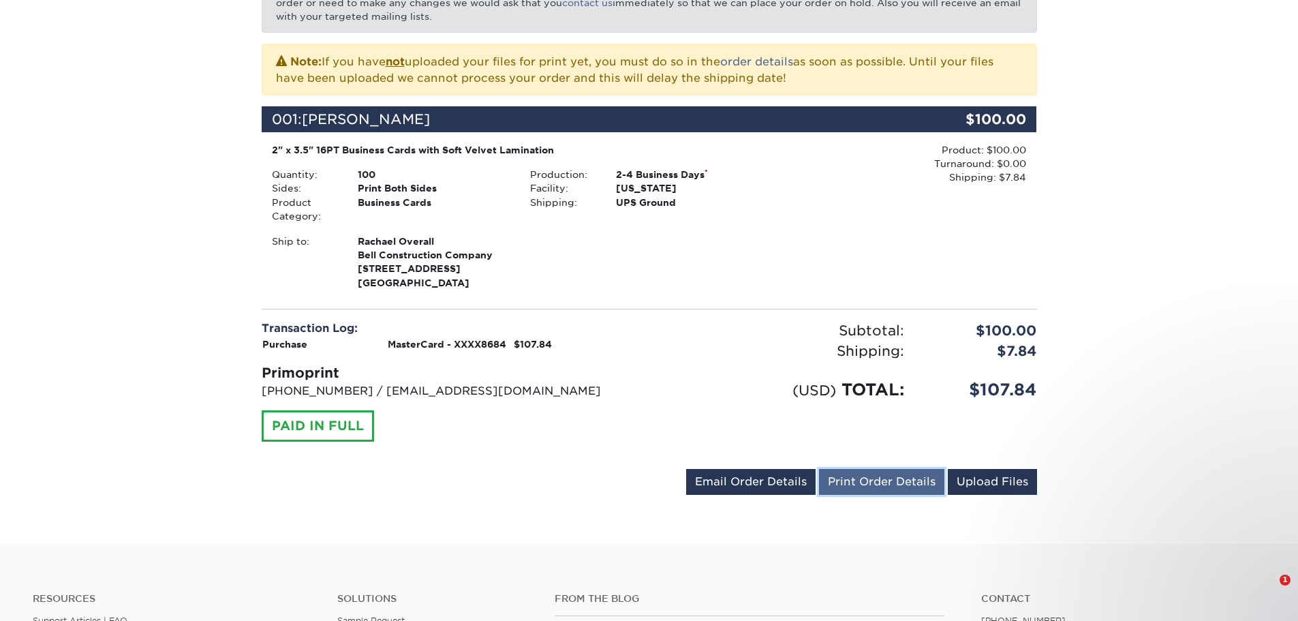
click at [934, 493] on link "Print Order Details" at bounding box center [881, 482] width 125 height 26
